Goal: Information Seeking & Learning: Check status

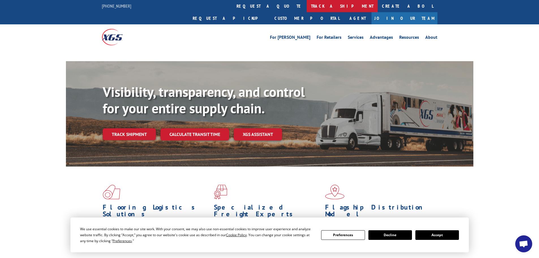
click at [307, 5] on link "track a shipment" at bounding box center [342, 6] width 71 height 12
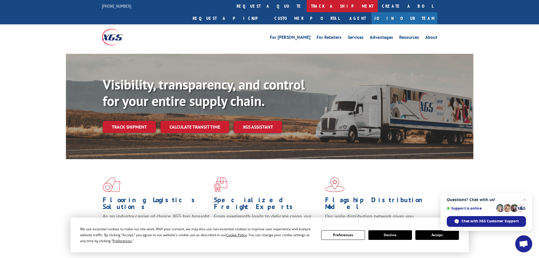
click at [307, 6] on link "track a shipment" at bounding box center [342, 6] width 71 height 12
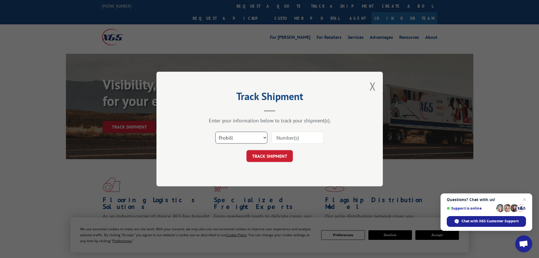
click at [244, 133] on select "Select category... Probill BOL PO" at bounding box center [241, 138] width 52 height 12
select select "bol"
click at [215, 132] on select "Select category... Probill BOL PO" at bounding box center [241, 138] width 52 height 12
click at [280, 136] on input at bounding box center [298, 138] width 52 height 12
paste input "5529260"
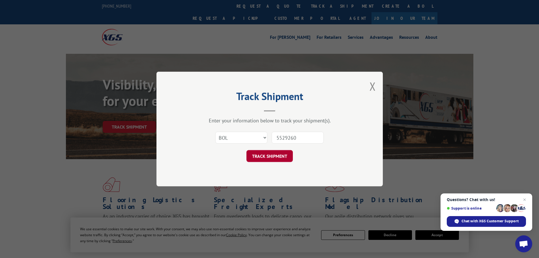
type input "5529260"
click at [265, 158] on button "TRACK SHIPMENT" at bounding box center [269, 156] width 46 height 12
